Goal: Complete application form: Complete application form

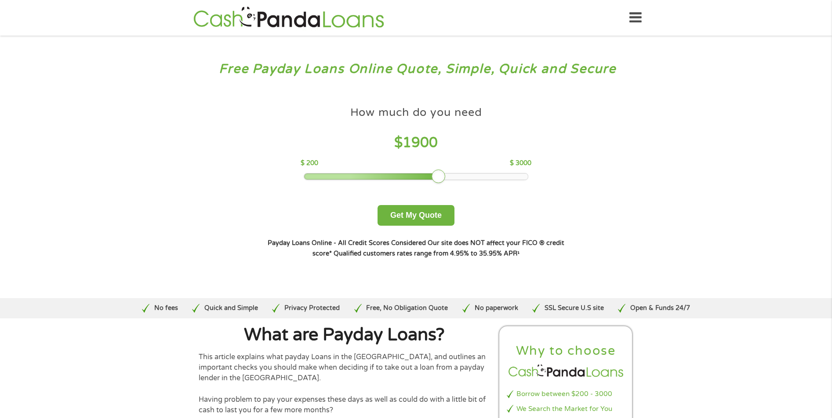
click at [489, 174] on div at bounding box center [416, 177] width 224 height 6
click at [488, 177] on div at bounding box center [416, 177] width 224 height 6
click at [485, 176] on div at bounding box center [416, 177] width 224 height 6
drag, startPoint x: 437, startPoint y: 176, endPoint x: 444, endPoint y: 178, distance: 7.6
click at [444, 178] on div at bounding box center [446, 177] width 14 height 14
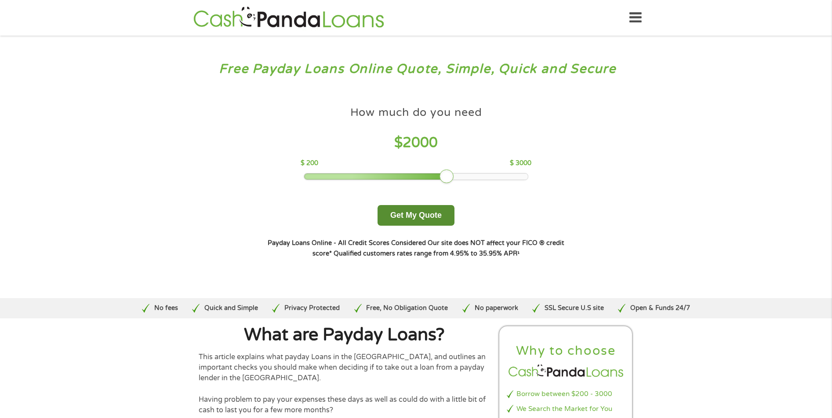
click at [417, 220] on button "Get My Quote" at bounding box center [416, 215] width 77 height 21
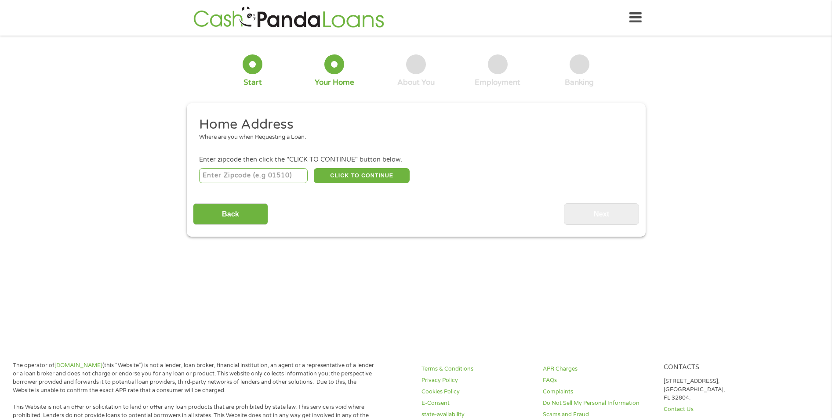
scroll to position [3, 0]
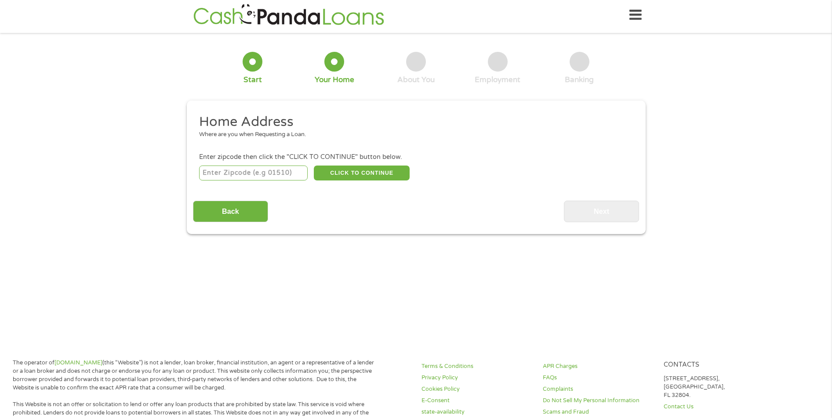
click at [234, 171] on input "number" at bounding box center [253, 173] width 109 height 15
type input "74015"
click at [372, 176] on button "CLICK TO CONTINUE" at bounding box center [362, 173] width 96 height 15
type input "74015"
type input "Catoosa"
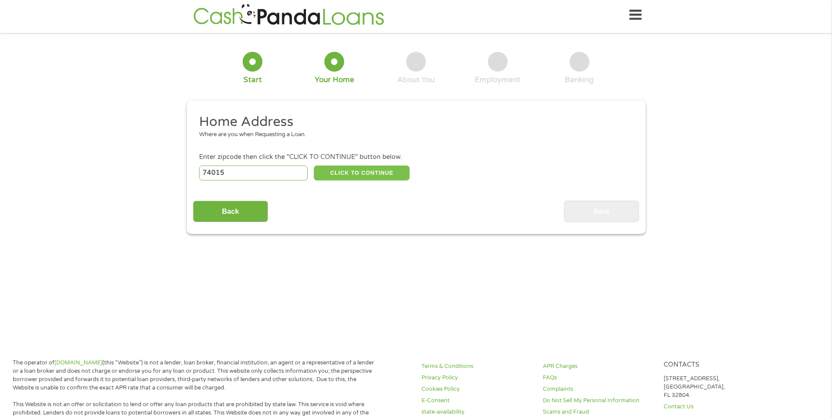
select select "[US_STATE]"
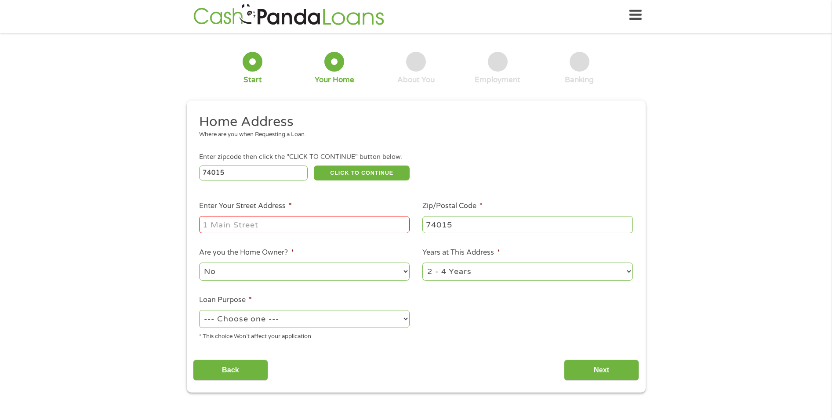
click at [244, 225] on input "Enter Your Street Address *" at bounding box center [304, 224] width 211 height 17
type input "315 north Shawnee"
click at [627, 271] on select "1 Year or less 1 - 2 Years 2 - 4 Years Over 4 Years" at bounding box center [527, 272] width 211 height 18
select select "12months"
click at [422, 263] on select "1 Year or less 1 - 2 Years 2 - 4 Years Over 4 Years" at bounding box center [527, 272] width 211 height 18
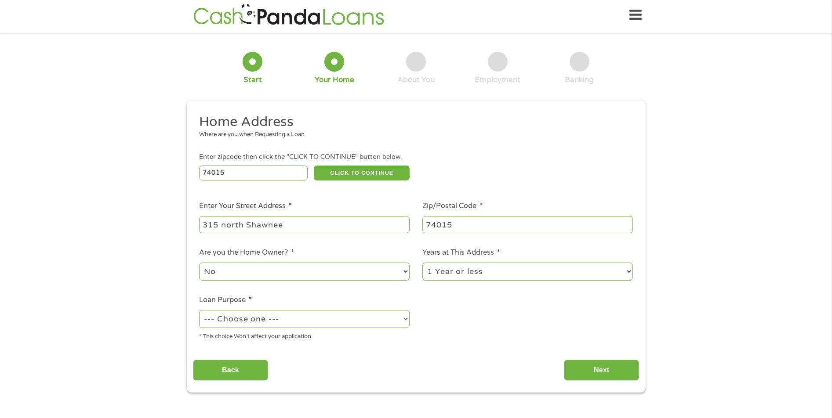
click at [406, 319] on select "--- Choose one --- Pay Bills Debt Consolidation Home Improvement Major Purchase…" at bounding box center [304, 319] width 211 height 18
select select "other"
click at [199, 310] on select "--- Choose one --- Pay Bills Debt Consolidation Home Improvement Major Purchase…" at bounding box center [304, 319] width 211 height 18
click at [601, 374] on input "Next" at bounding box center [601, 371] width 75 height 22
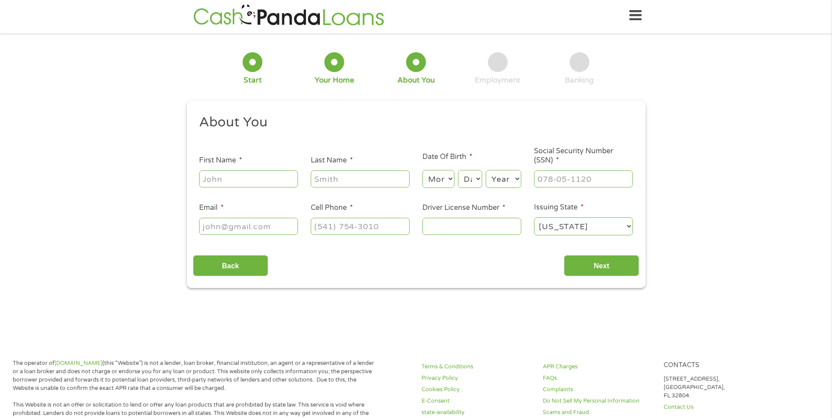
click at [229, 181] on input "First Name *" at bounding box center [248, 179] width 99 height 17
type input "[PERSON_NAME]"
click at [343, 184] on input "Last Name *" at bounding box center [360, 179] width 99 height 17
type input "[PERSON_NAME]"
click at [450, 177] on select "Month 1 2 3 4 5 6 7 8 9 10 11 12" at bounding box center [438, 179] width 32 height 18
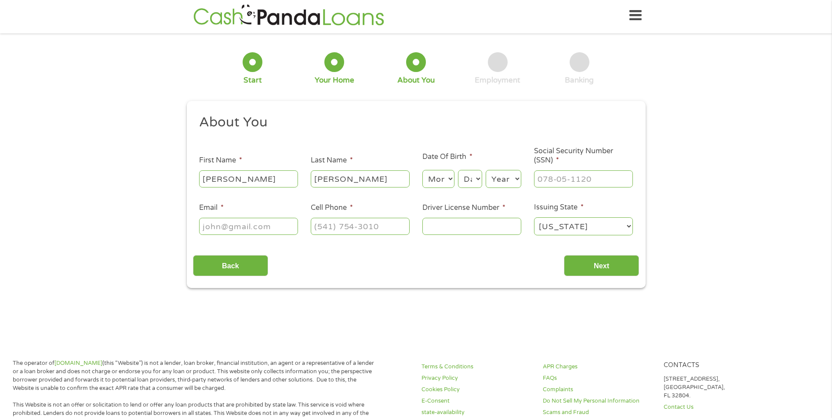
select select "8"
click at [422, 170] on select "Month 1 2 3 4 5 6 7 8 9 10 11 12" at bounding box center [438, 179] width 32 height 18
click at [475, 178] on select "Day 1 2 3 4 5 6 7 8 9 10 11 12 13 14 15 16 17 18 19 20 21 22 23 24 25 26 27 28 …" at bounding box center [470, 179] width 24 height 18
select select "21"
click at [458, 170] on select "Day 1 2 3 4 5 6 7 8 9 10 11 12 13 14 15 16 17 18 19 20 21 22 23 24 25 26 27 28 …" at bounding box center [470, 179] width 24 height 18
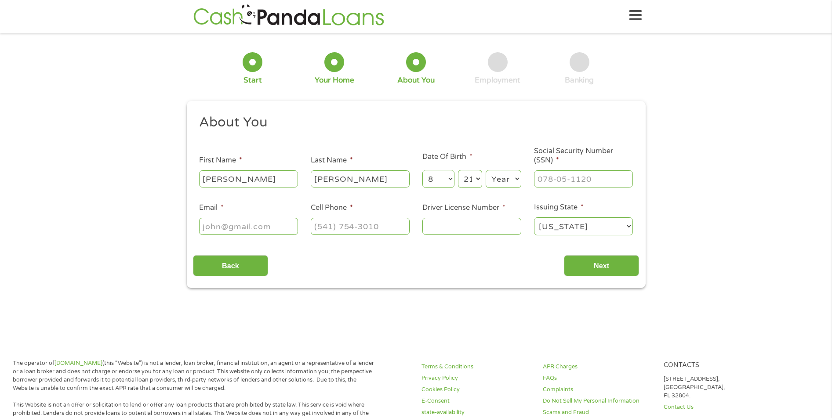
click at [516, 179] on select "Year [DATE] 2006 2005 2004 2003 2002 2001 2000 1999 1998 1997 1996 1995 1994 19…" at bounding box center [504, 179] width 36 height 18
select select "1955"
click at [486, 170] on select "Year [DATE] 2006 2005 2004 2003 2002 2001 2000 1999 1998 1997 1996 1995 1994 19…" at bounding box center [504, 179] width 36 height 18
click at [582, 180] on input "___-__-____" at bounding box center [583, 179] width 99 height 17
type input "441-58-0507"
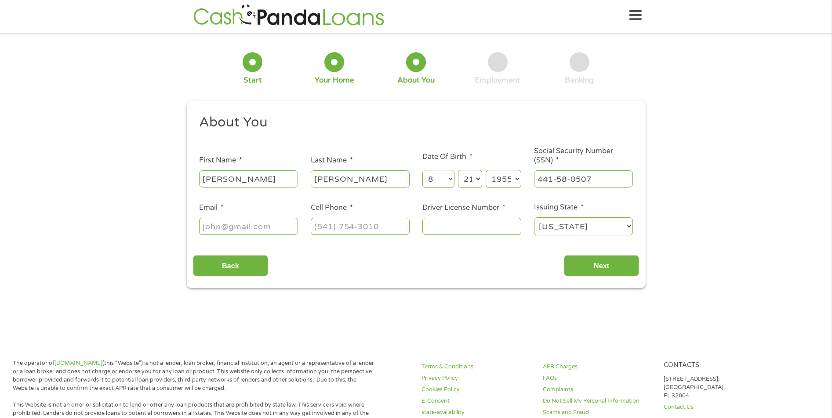
click at [234, 231] on input "Email *" at bounding box center [248, 226] width 99 height 17
type input "[EMAIL_ADDRESS][DOMAIN_NAME]"
click at [344, 229] on input "(___) ___-____" at bounding box center [360, 226] width 99 height 17
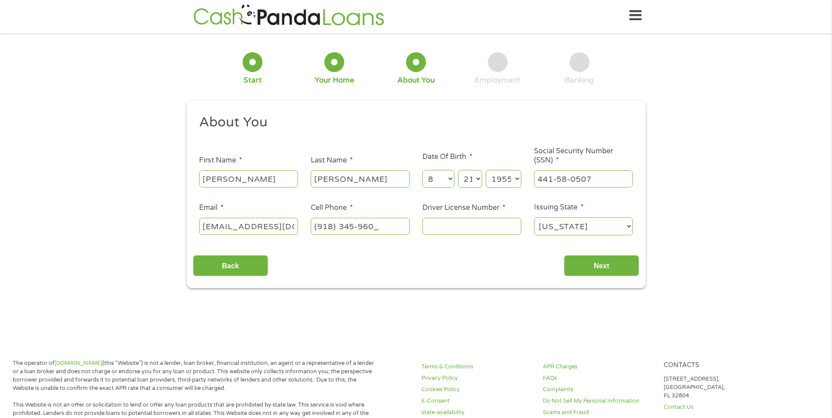
type input "[PHONE_NUMBER]"
click at [438, 225] on input "Driver License Number *" at bounding box center [471, 226] width 99 height 17
type input "J082322078"
click at [595, 267] on input "Next" at bounding box center [601, 266] width 75 height 22
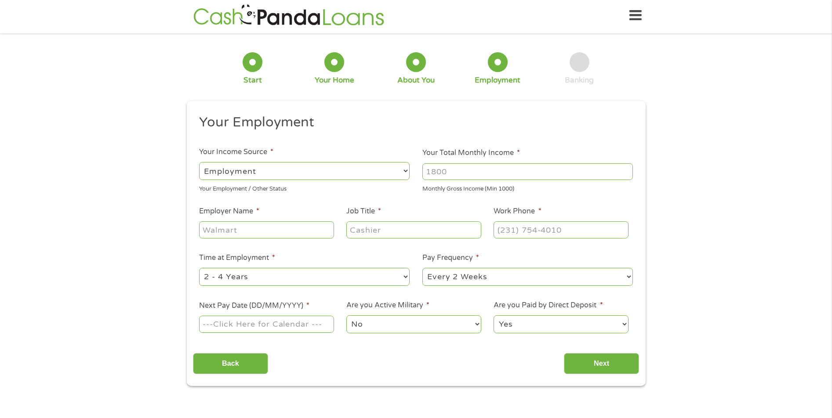
click at [403, 173] on select "--- Choose one --- Employment [DEMOGRAPHIC_DATA] Benefits" at bounding box center [304, 171] width 211 height 18
select select "selfEmployed"
click at [199, 162] on select "--- Choose one --- Employment [DEMOGRAPHIC_DATA] Benefits" at bounding box center [304, 171] width 211 height 18
click at [254, 228] on input "Employer Name *" at bounding box center [266, 229] width 134 height 17
type input "Self employed"
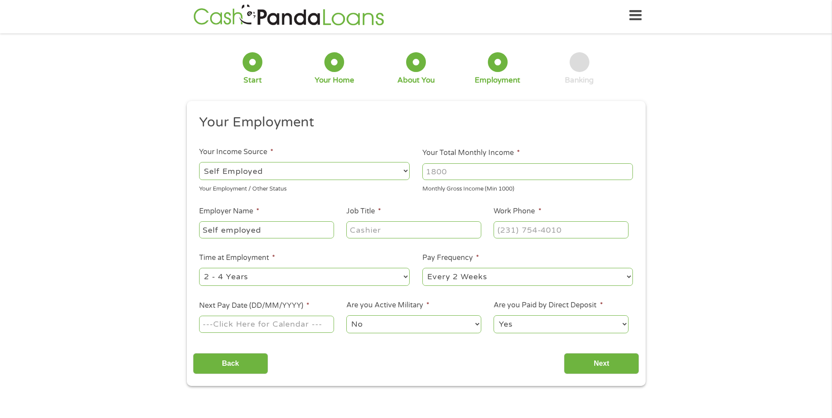
click at [379, 232] on input "Job Title *" at bounding box center [413, 229] width 134 height 17
type input "Sales Equipment Oilfield"
click at [529, 228] on input "(___) ___-____" at bounding box center [561, 229] width 134 height 17
type input "[PHONE_NUMBER]"
click at [403, 279] on select "--- Choose one --- 1 Year or less 1 - 2 Years 2 - 4 Years Over 4 Years" at bounding box center [304, 277] width 211 height 18
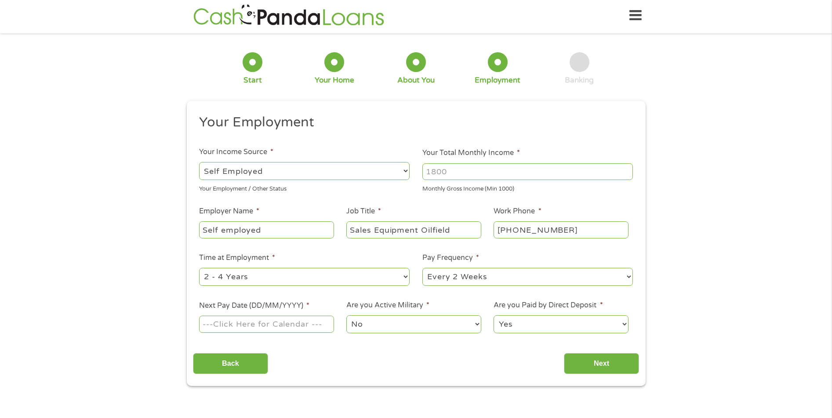
select select "60months"
click at [199, 268] on select "--- Choose one --- 1 Year or less 1 - 2 Years 2 - 4 Years Over 4 Years" at bounding box center [304, 277] width 211 height 18
click at [624, 276] on select "--- Choose one --- Every 2 Weeks Every Week Monthly Semi-Monthly" at bounding box center [527, 277] width 211 height 18
select select "monthly"
click at [422, 268] on select "--- Choose one --- Every 2 Weeks Every Week Monthly Semi-Monthly" at bounding box center [527, 277] width 211 height 18
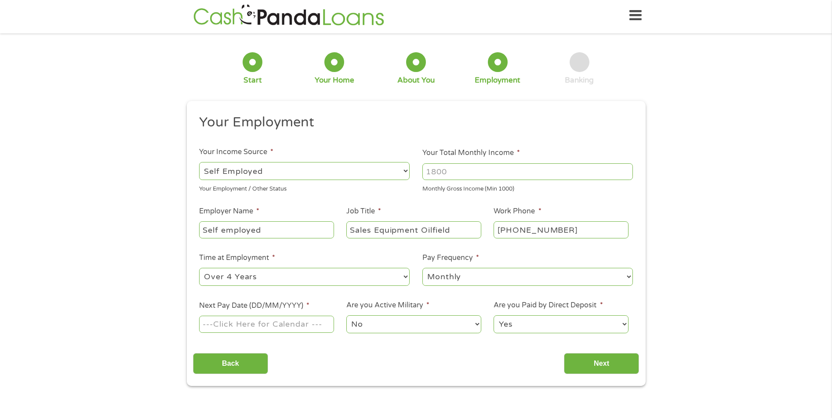
click at [258, 325] on input "Next Pay Date (DD/MM/YYYY) *" at bounding box center [266, 324] width 134 height 17
type input "[DATE]"
click at [603, 363] on input "Next" at bounding box center [601, 364] width 75 height 22
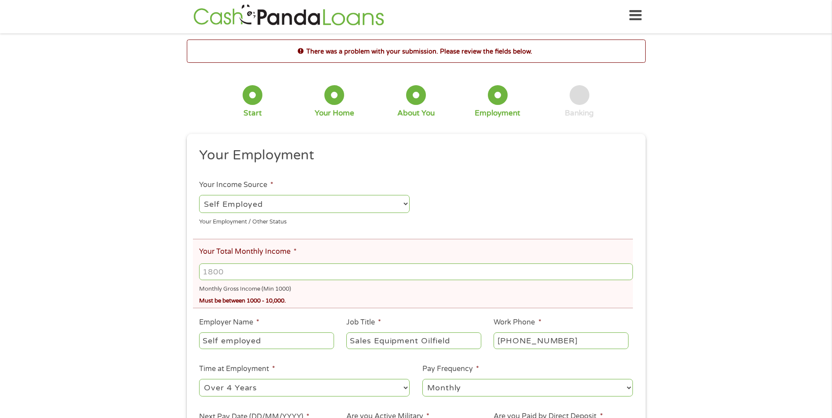
click at [236, 270] on input "Your Total Monthly Income *" at bounding box center [415, 272] width 433 height 17
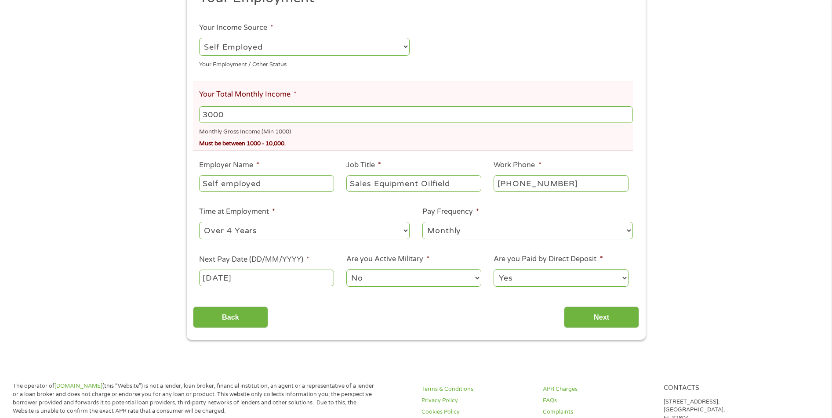
scroll to position [178, 0]
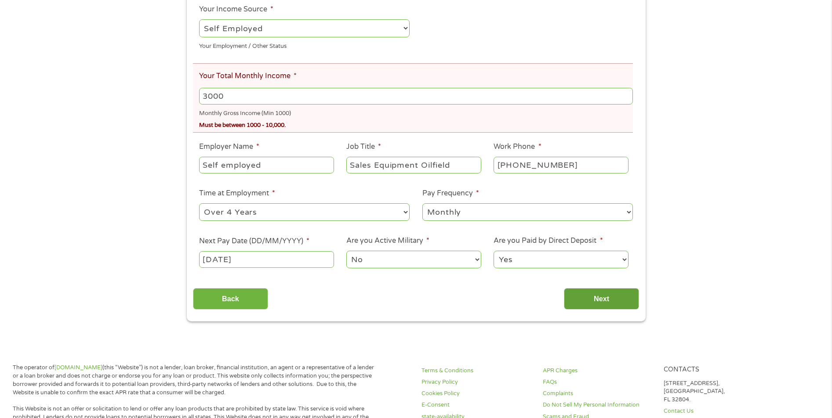
type input "3000"
click at [603, 301] on input "Next" at bounding box center [601, 299] width 75 height 22
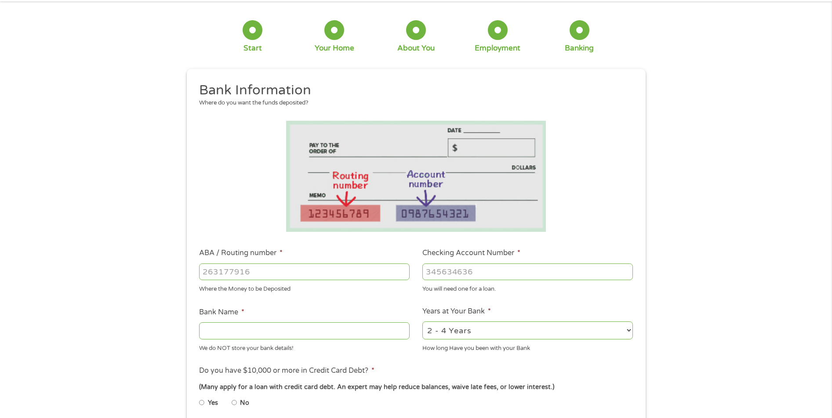
scroll to position [0, 0]
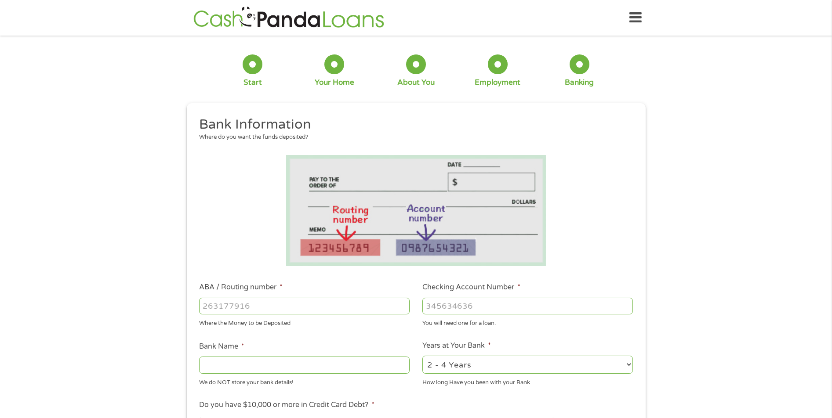
click at [209, 302] on input "ABA / Routing number *" at bounding box center [304, 306] width 211 height 17
type input "103100195"
type input "CENTRAL NATIONAL BANK TRUST"
type input "103100195"
click at [454, 310] on input "Checking Account Number *" at bounding box center [527, 306] width 211 height 17
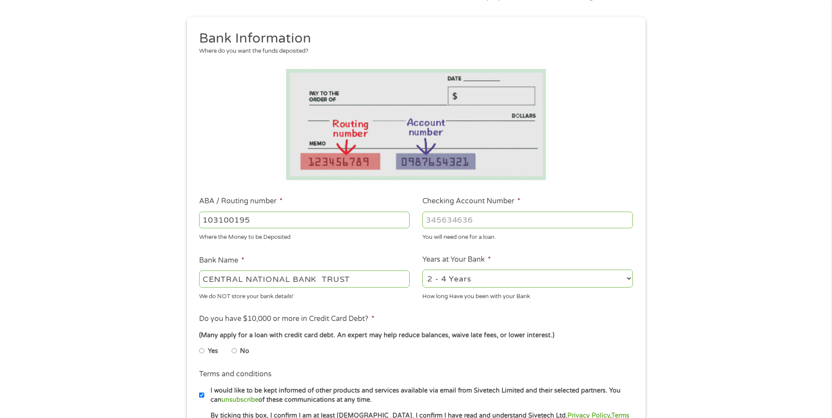
scroll to position [88, 0]
type input "[CREDIT_CARD_NUMBER]"
click at [359, 280] on input "CENTRAL NATIONAL BANK TRUST" at bounding box center [304, 277] width 211 height 17
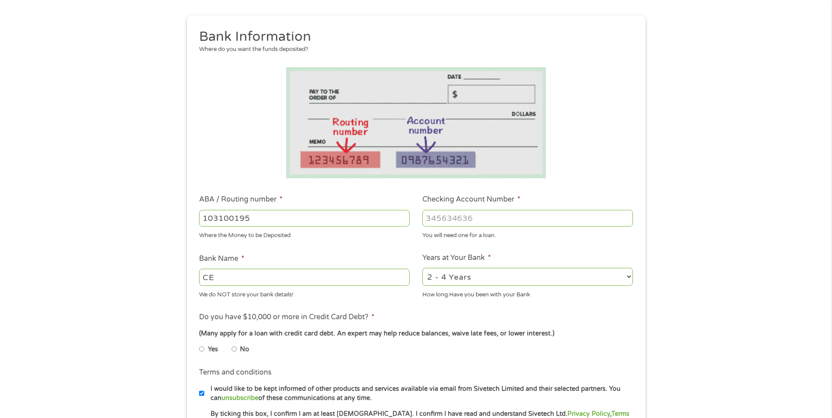
type input "C"
type input "a"
type input "Stride Bank Chime"
click at [236, 351] on input "No" at bounding box center [234, 349] width 5 height 14
radio input "true"
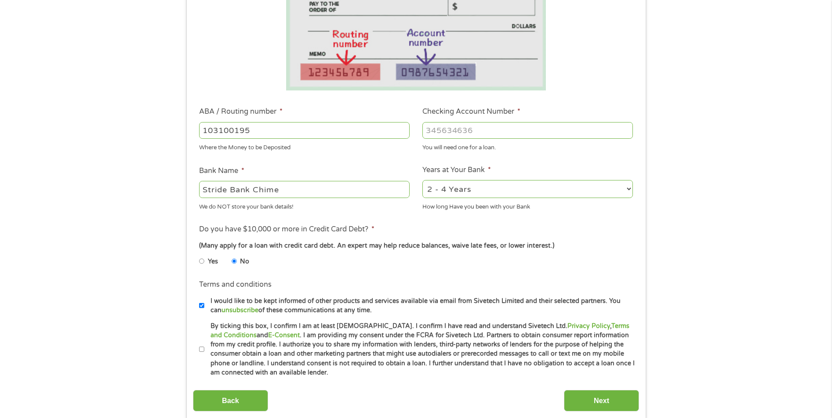
scroll to position [220, 0]
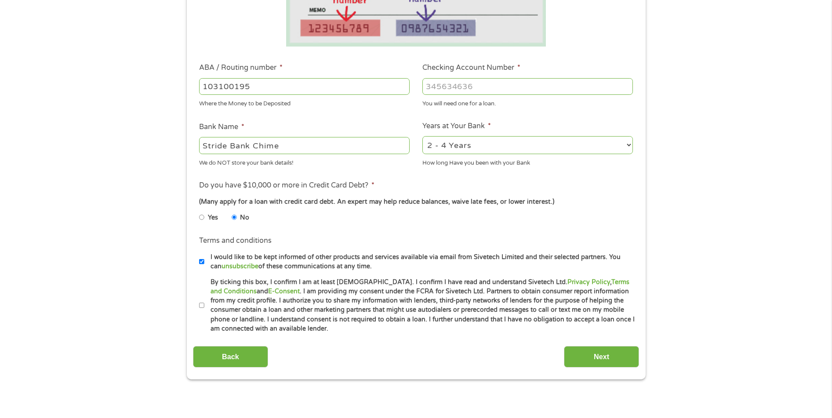
click at [204, 303] on label "By ticking this box, I confirm I am at least [DEMOGRAPHIC_DATA]. I confirm I ha…" at bounding box center [419, 306] width 431 height 56
click at [204, 303] on input "By ticking this box, I confirm I am at least [DEMOGRAPHIC_DATA]. I confirm I ha…" at bounding box center [201, 306] width 5 height 14
checkbox input "true"
click at [600, 358] on input "Next" at bounding box center [601, 357] width 75 height 22
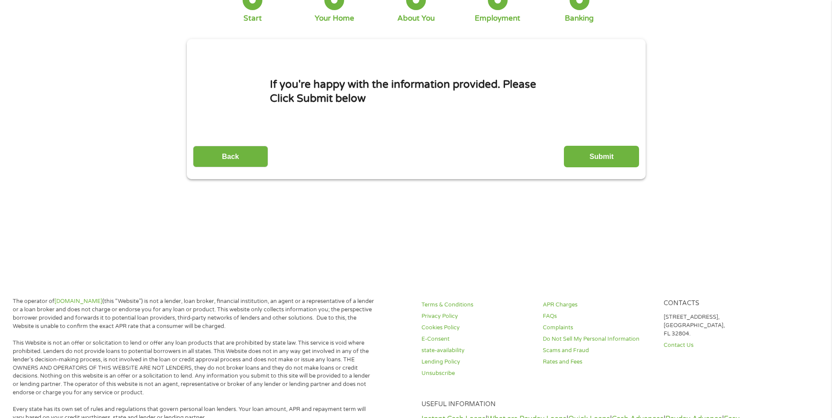
scroll to position [0, 0]
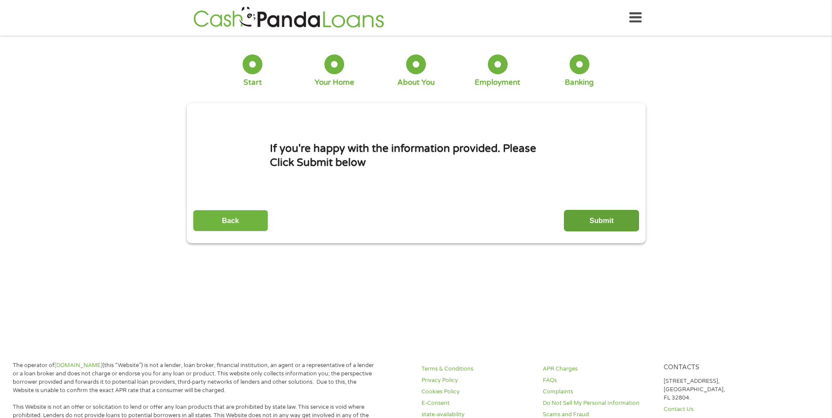
click at [603, 220] on input "Submit" at bounding box center [601, 221] width 75 height 22
